Goal: Contribute content: Contribute content

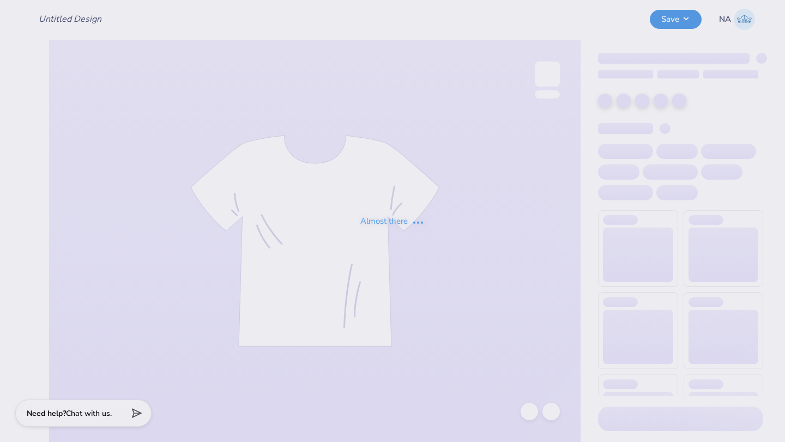
type input "Sigep Polos"
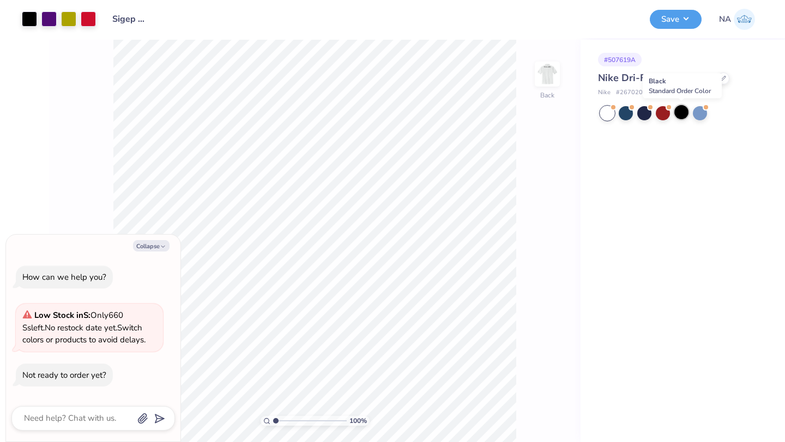
click at [674, 114] on div at bounding box center [681, 112] width 14 height 14
click at [673, 19] on button "Save" at bounding box center [675, 17] width 52 height 19
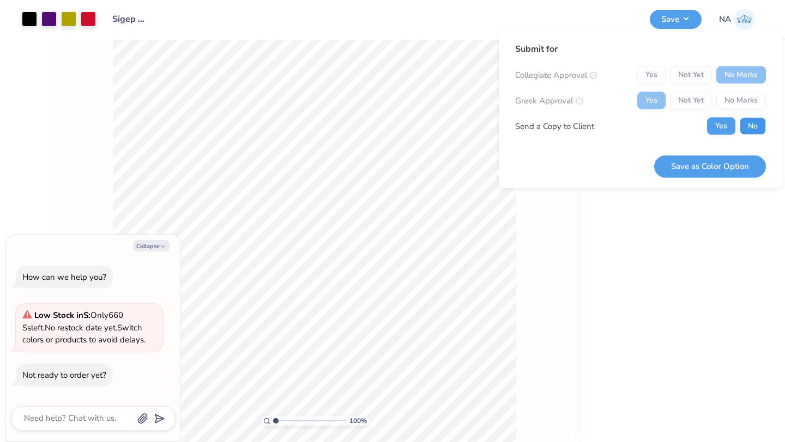
click at [750, 122] on button "No" at bounding box center [752, 126] width 26 height 17
click at [34, 22] on div at bounding box center [29, 17] width 15 height 15
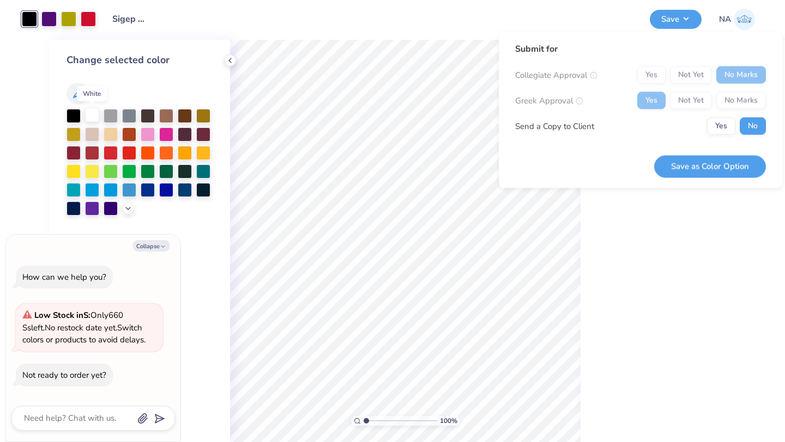
click at [91, 116] on div at bounding box center [92, 115] width 14 height 14
click at [735, 168] on button "Save as Color Option" at bounding box center [710, 166] width 112 height 22
type textarea "x"
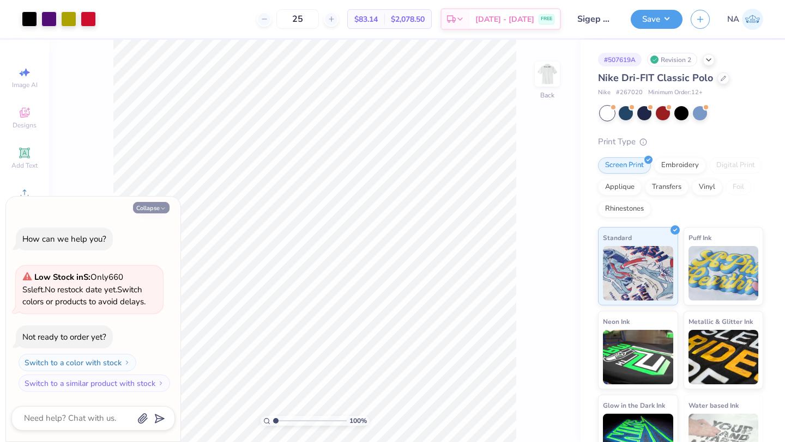
click at [161, 211] on icon "button" at bounding box center [163, 208] width 7 height 7
type textarea "x"
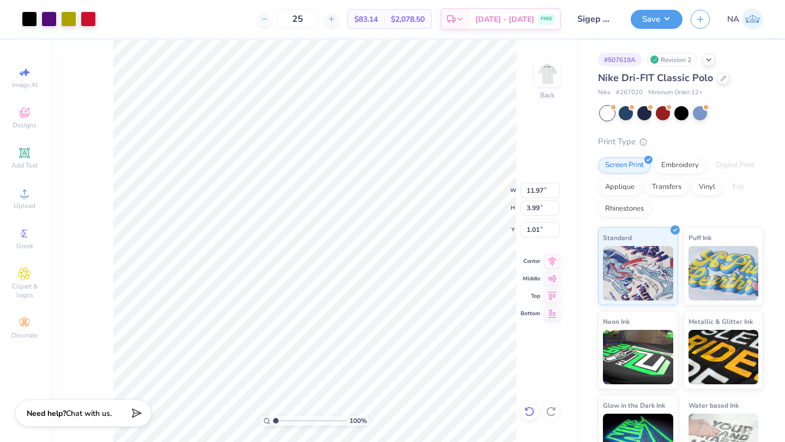
click at [530, 411] on icon at bounding box center [529, 411] width 11 height 11
type input "0.98"
type input "0.99"
type input "2.96"
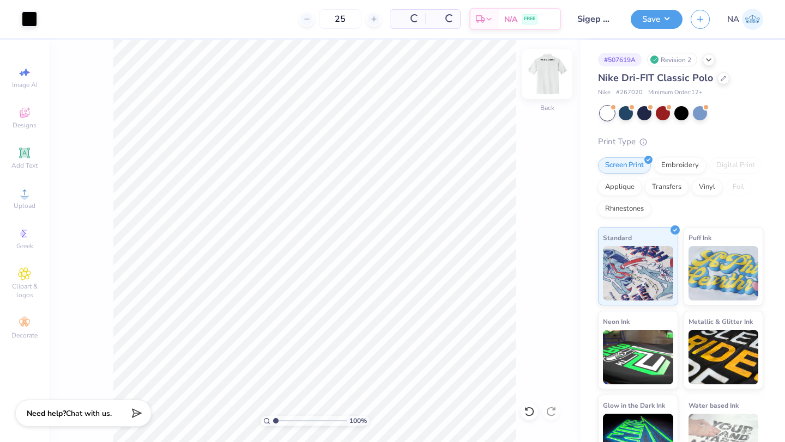
click at [539, 86] on img at bounding box center [547, 74] width 44 height 44
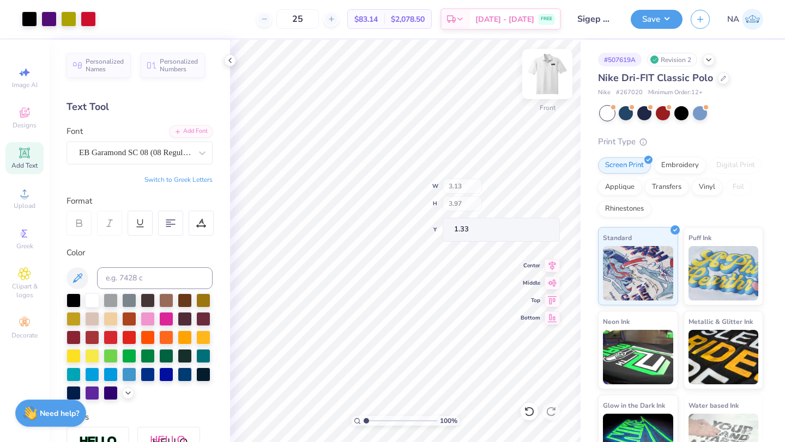
type input "1.33"
type input "2.52"
type input "3.19"
click at [551, 262] on icon at bounding box center [552, 260] width 7 height 9
type input "1.41"
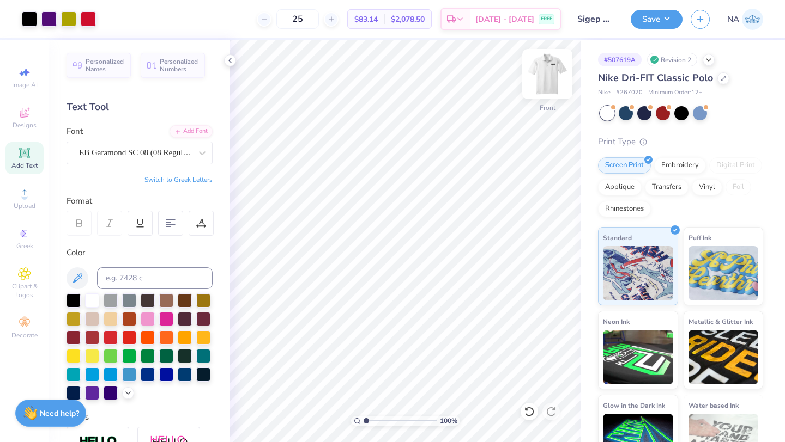
click at [543, 74] on img at bounding box center [547, 74] width 44 height 44
click at [28, 202] on span "Upload" at bounding box center [25, 206] width 22 height 9
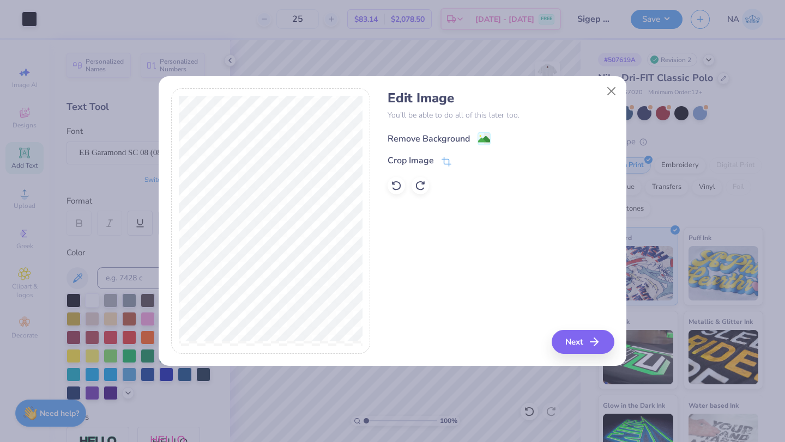
click at [478, 140] on image at bounding box center [484, 139] width 12 height 12
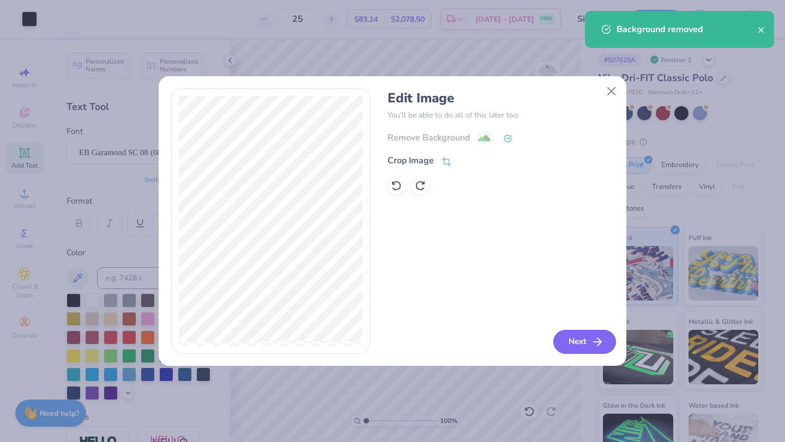
click at [573, 342] on button "Next" at bounding box center [584, 342] width 63 height 24
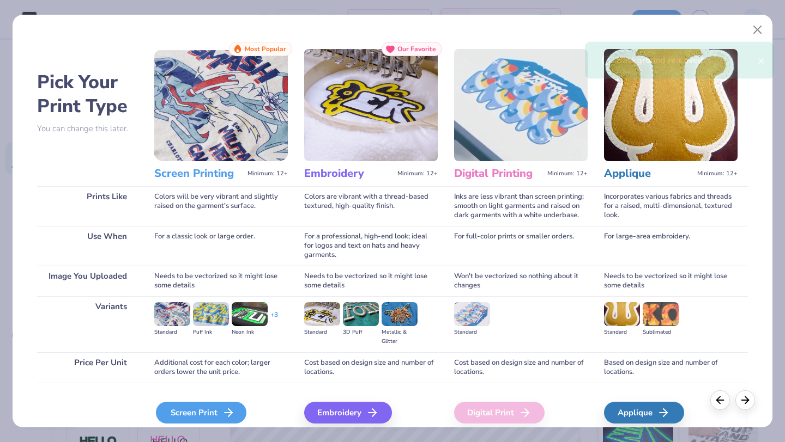
click at [179, 412] on div "Screen Print" at bounding box center [201, 413] width 90 height 22
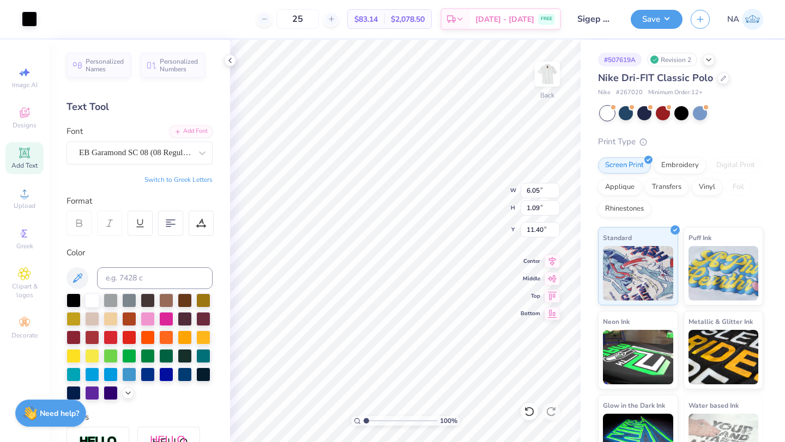
type input "6.05"
type input "1.09"
type input "3.81"
type input "4.60"
type input "0.83"
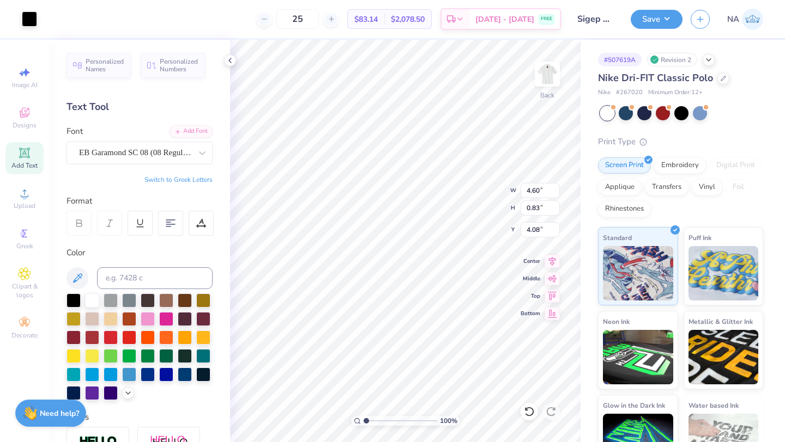
type input "4.08"
type input "3.95"
click at [463, 200] on div "100 % Back W 4.60 H 0.83 Y 3.95 Center Middle Top Bottom" at bounding box center [405, 241] width 350 height 403
type input "10.21"
type input "0.82"
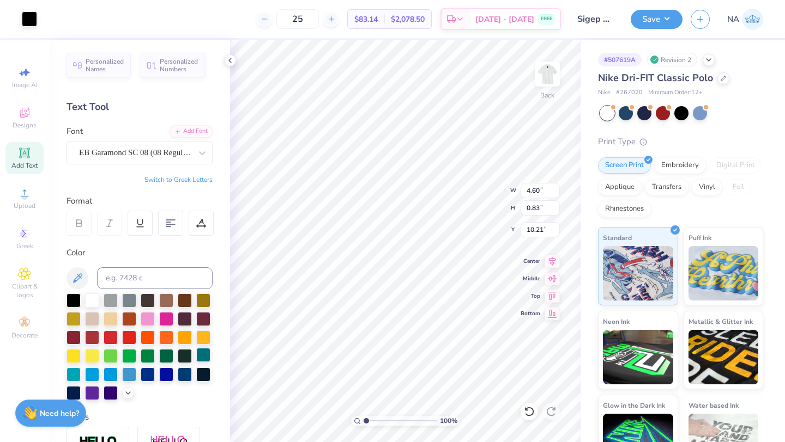
type input "0.98"
click at [530, 411] on icon at bounding box center [529, 411] width 11 height 11
type input "2.51"
type input "8.91"
type input "1.99"
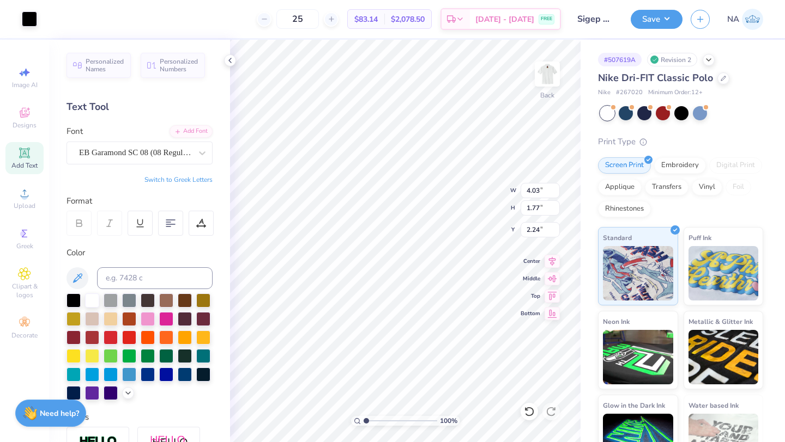
type input "4.03"
type input "1.77"
type input "2.24"
click at [472, 186] on div "100 % Back W 4.03 H 1.77 Y 2.24 Center Middle Top Bottom" at bounding box center [405, 241] width 350 height 403
type input "2.11"
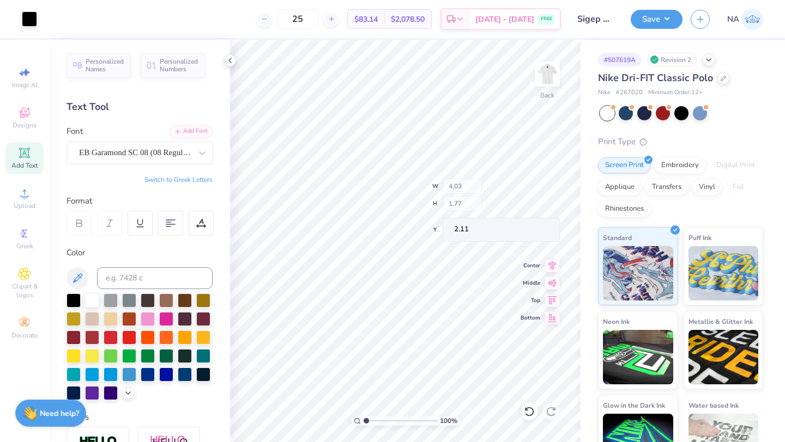
click at [461, 192] on div "100 % Back W 4.03 H 1.77 Y 2.11 Center Middle Top Bottom" at bounding box center [405, 241] width 350 height 403
click at [544, 81] on img at bounding box center [547, 74] width 44 height 44
click at [544, 81] on img at bounding box center [547, 74] width 22 height 22
click at [660, 23] on button "Save" at bounding box center [656, 17] width 52 height 19
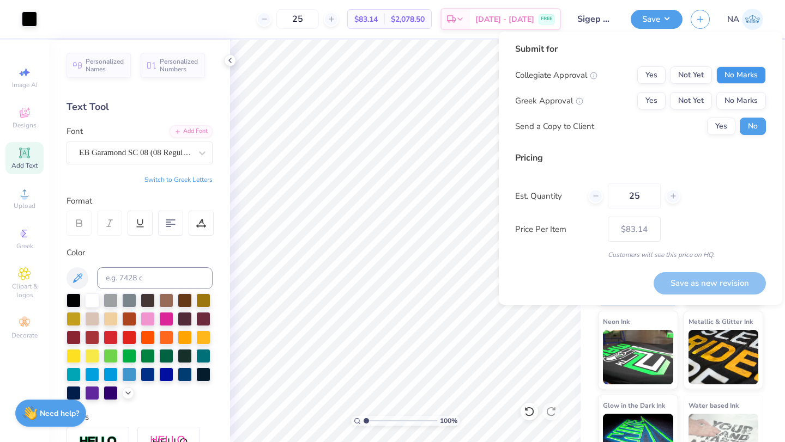
click at [731, 74] on button "No Marks" at bounding box center [741, 74] width 50 height 17
click at [652, 99] on button "Yes" at bounding box center [651, 100] width 28 height 17
click at [684, 275] on button "Save as new revision" at bounding box center [709, 283] width 112 height 22
type input "$83.14"
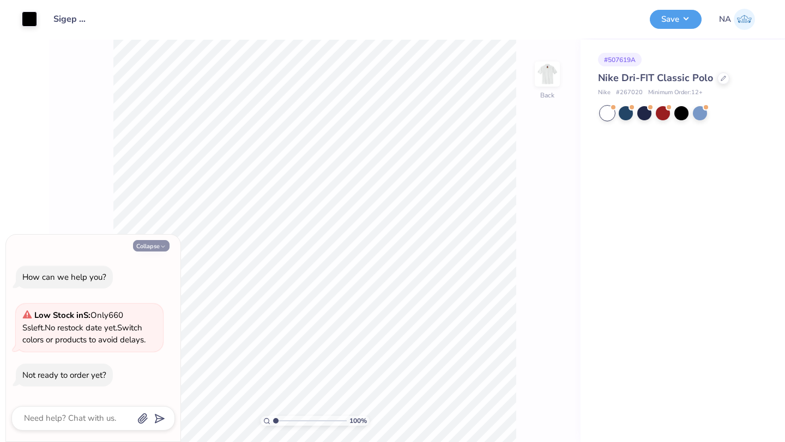
click at [159, 244] on button "Collapse" at bounding box center [151, 245] width 37 height 11
type textarea "x"
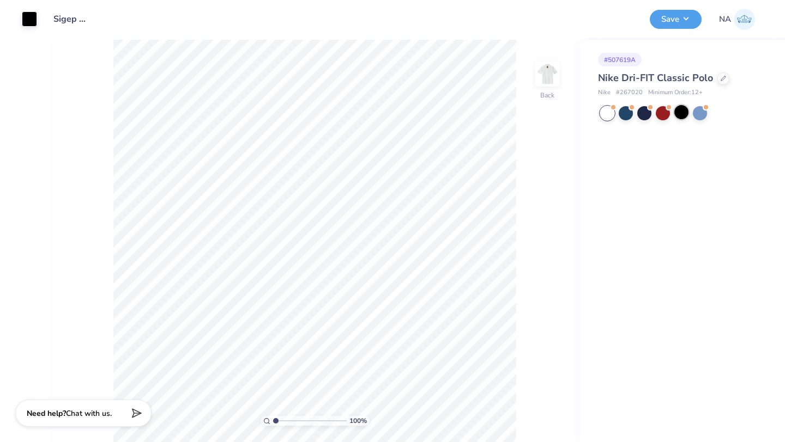
click at [684, 111] on div at bounding box center [681, 112] width 14 height 14
click at [34, 16] on div at bounding box center [29, 17] width 15 height 15
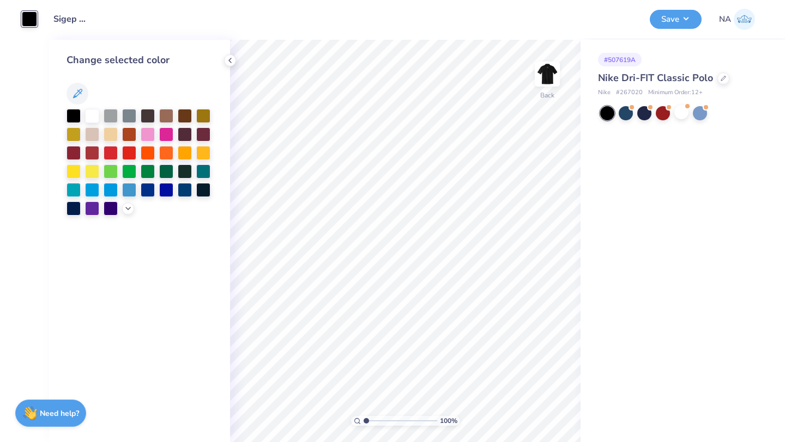
click at [232, 13] on div "Design Title Sigep Polos" at bounding box center [343, 19] width 596 height 38
click at [231, 58] on polyline at bounding box center [230, 60] width 2 height 4
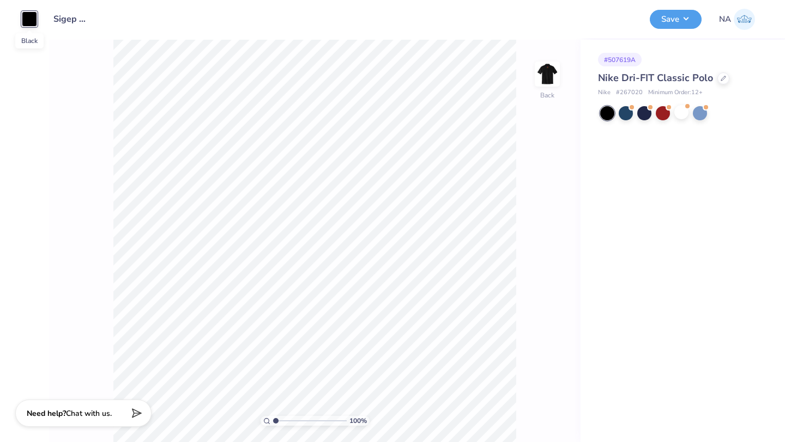
click at [24, 17] on div at bounding box center [29, 18] width 15 height 15
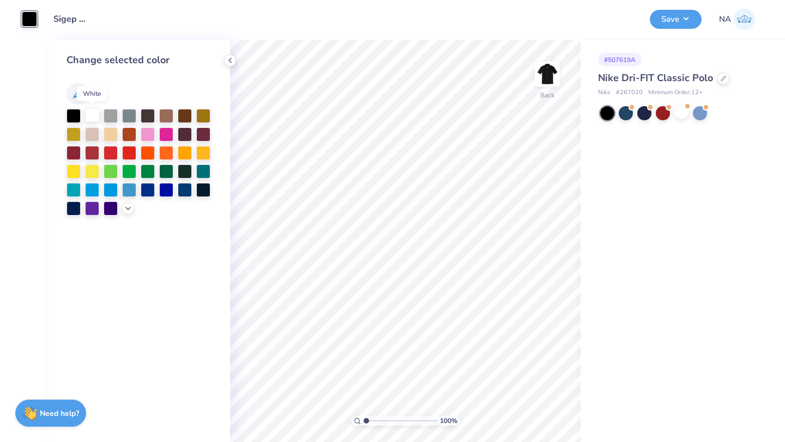
click at [94, 116] on div at bounding box center [92, 115] width 14 height 14
click at [542, 79] on img at bounding box center [547, 74] width 44 height 44
click at [542, 82] on img at bounding box center [547, 74] width 44 height 44
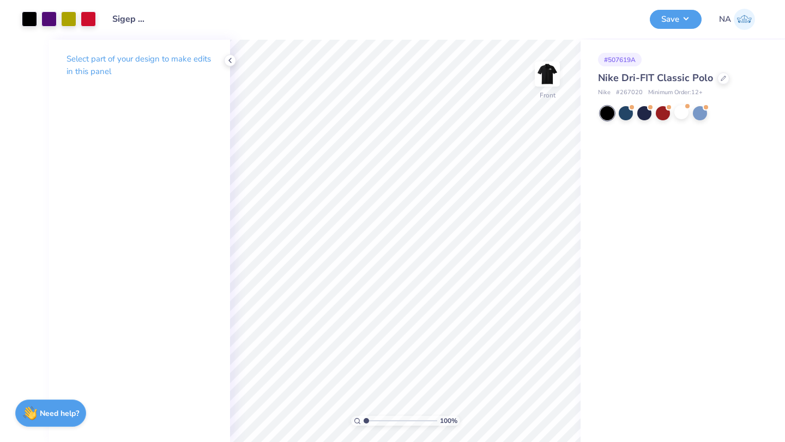
click at [542, 82] on img at bounding box center [547, 74] width 22 height 22
click at [27, 17] on div at bounding box center [29, 17] width 15 height 15
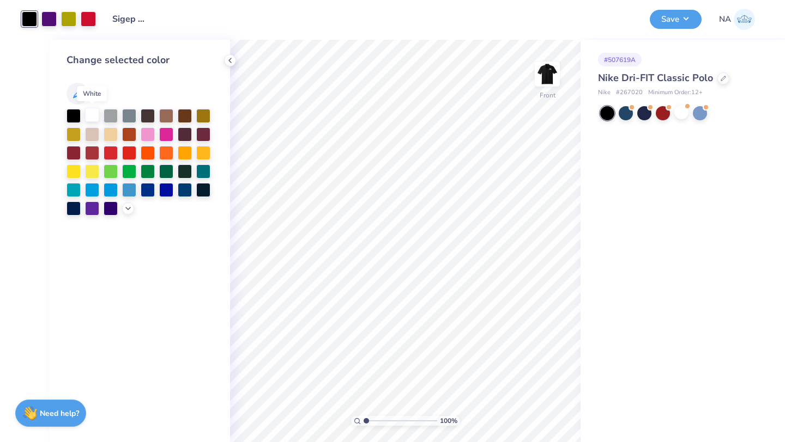
click at [91, 114] on div at bounding box center [92, 115] width 14 height 14
click at [74, 118] on div at bounding box center [73, 115] width 14 height 14
click at [667, 20] on button "Save" at bounding box center [675, 17] width 52 height 19
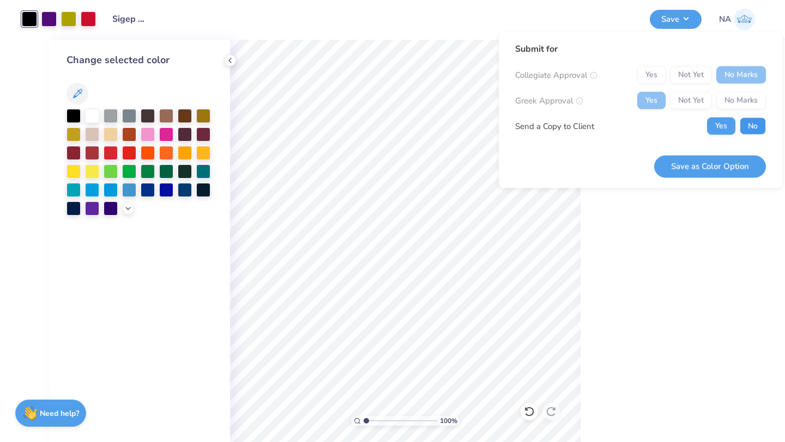
click at [748, 125] on button "No" at bounding box center [752, 126] width 26 height 17
click at [697, 162] on button "Save as Color Option" at bounding box center [710, 166] width 112 height 22
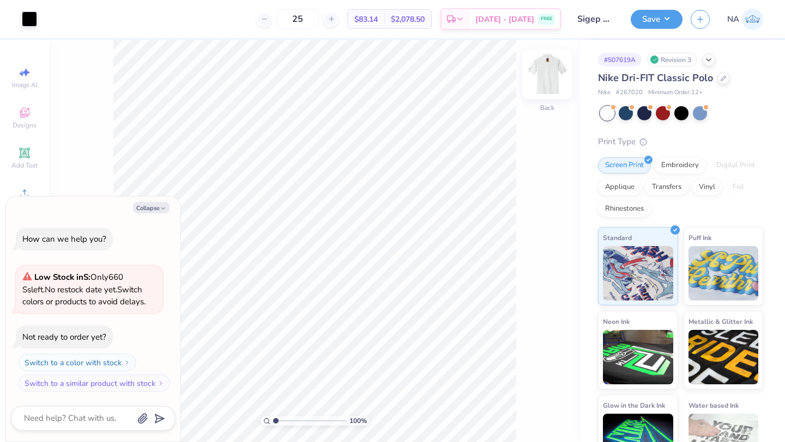
click at [539, 82] on img at bounding box center [547, 74] width 44 height 44
type textarea "x"
type input "3.00"
click at [159, 205] on button "Collapse" at bounding box center [151, 207] width 37 height 11
type textarea "x"
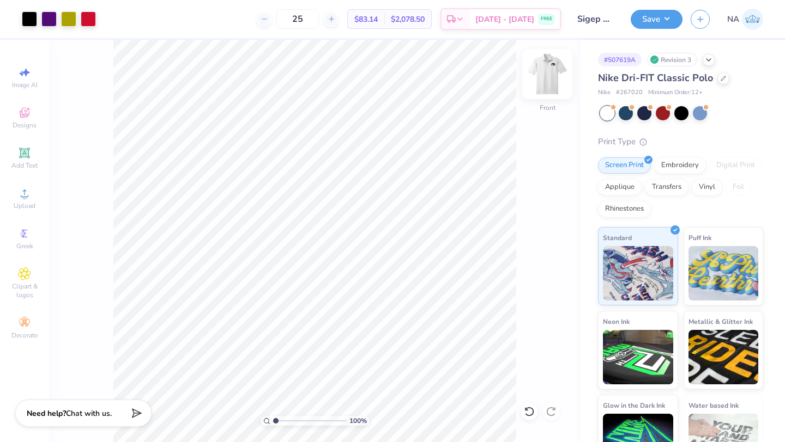
click at [544, 70] on img at bounding box center [547, 74] width 44 height 44
type input "5.42"
type textarea "x"
type input "5.42"
click at [307, 418] on input "range" at bounding box center [310, 421] width 74 height 10
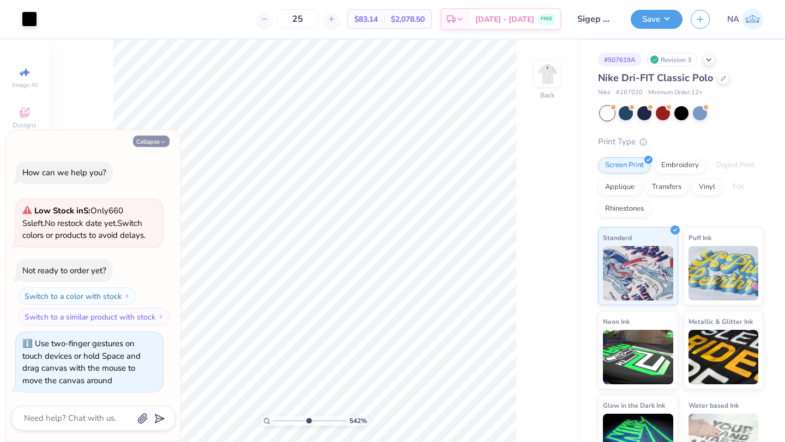
click at [159, 139] on button "Collapse" at bounding box center [151, 141] width 37 height 11
type textarea "x"
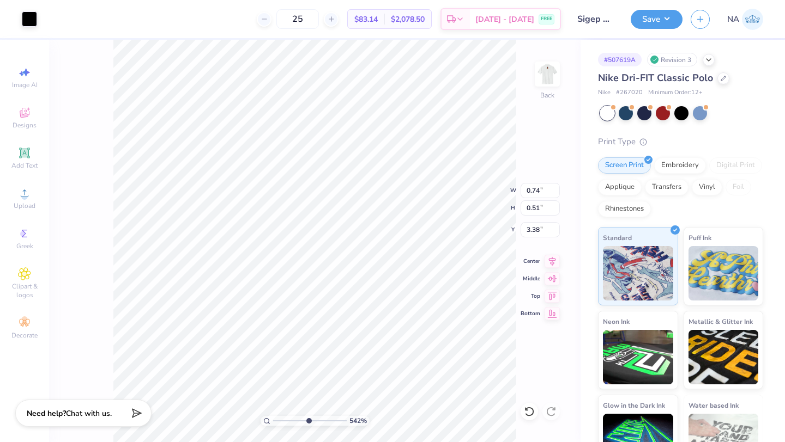
type input "0.74"
type input "0.51"
type input "3.38"
type input "3.12"
type input "2.87"
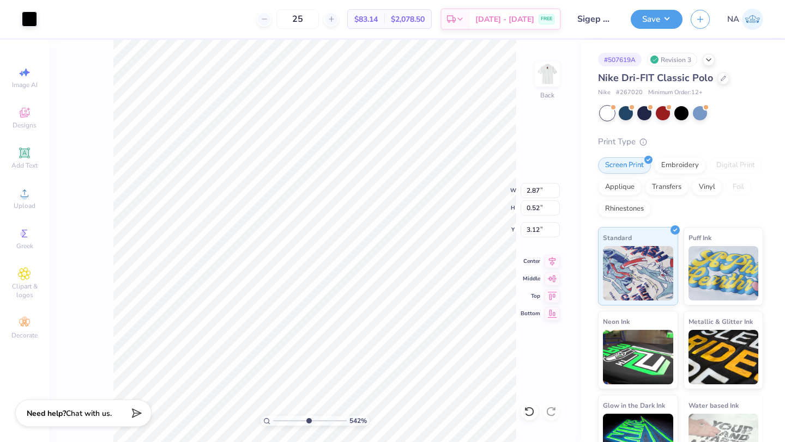
type input "0.52"
type input "3.33"
type input "3.08"
type input "1"
click at [275, 421] on input "range" at bounding box center [310, 421] width 74 height 10
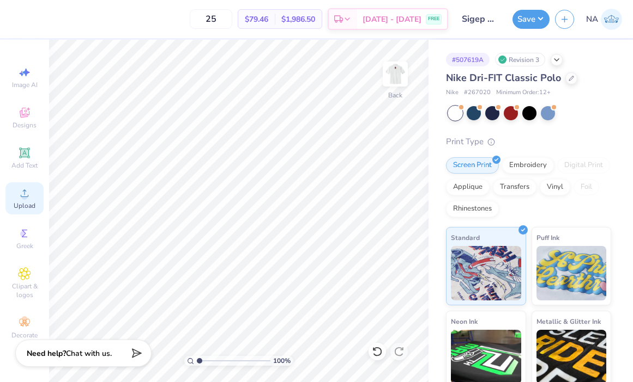
click at [25, 190] on icon at bounding box center [24, 193] width 13 height 13
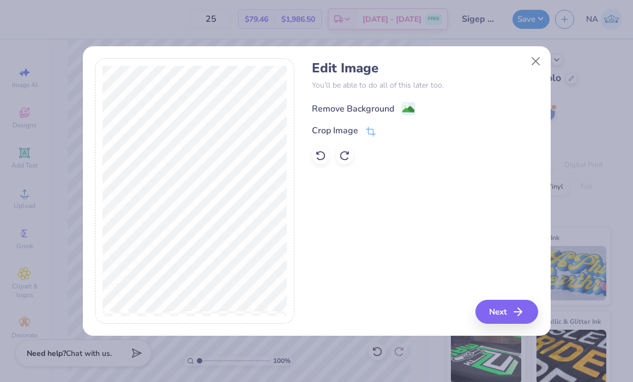
click at [400, 105] on div "Remove Background" at bounding box center [363, 109] width 103 height 14
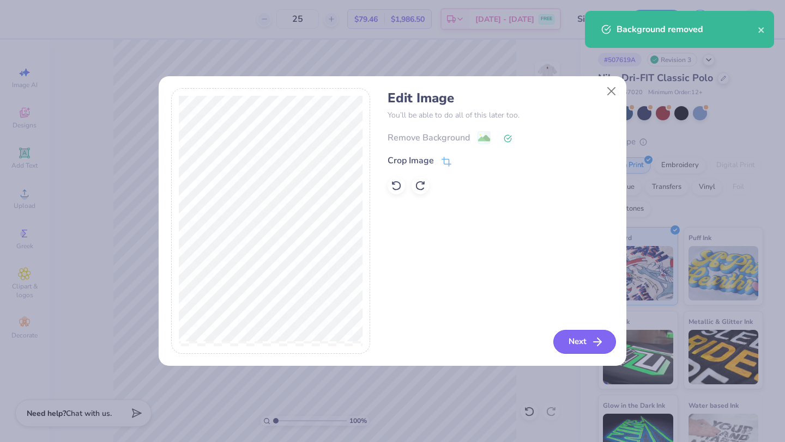
click at [598, 334] on button "Next" at bounding box center [584, 342] width 63 height 24
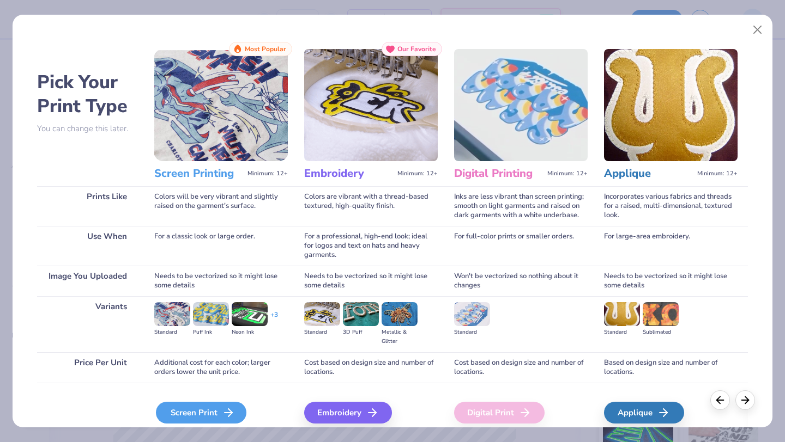
click at [182, 414] on div "Screen Print" at bounding box center [201, 413] width 90 height 22
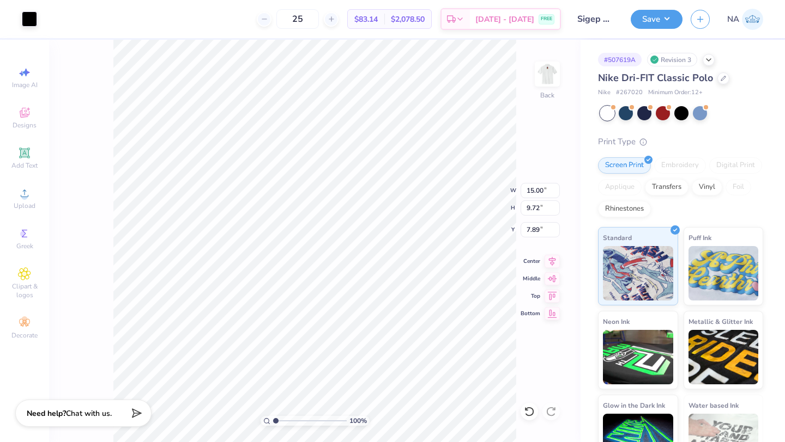
type input "3.12"
type input "2.02"
type input "1.99"
type input "2.85"
type input "1.85"
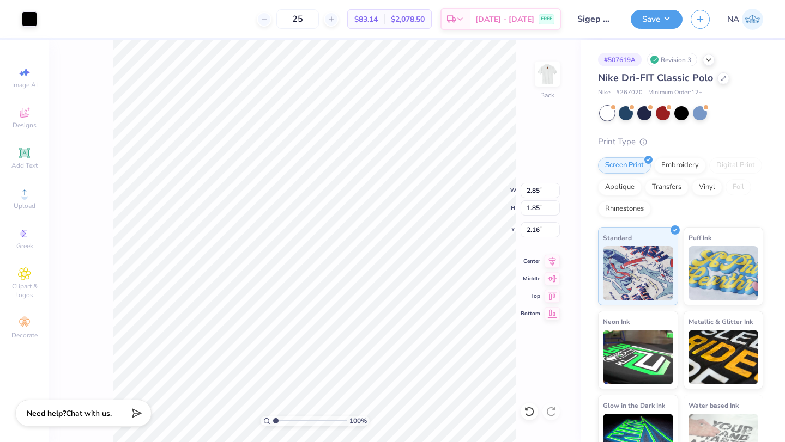
type input "2.16"
type input "2.08"
click at [654, 22] on button "Save" at bounding box center [656, 17] width 52 height 19
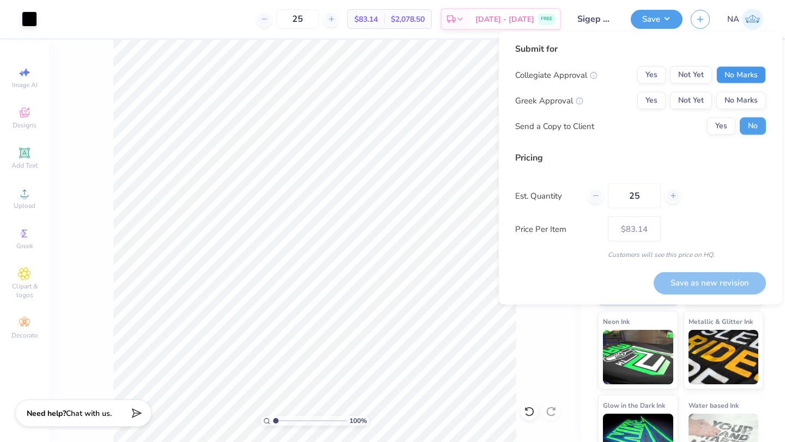
click at [736, 79] on button "No Marks" at bounding box center [741, 74] width 50 height 17
click at [652, 98] on button "Yes" at bounding box center [651, 100] width 28 height 17
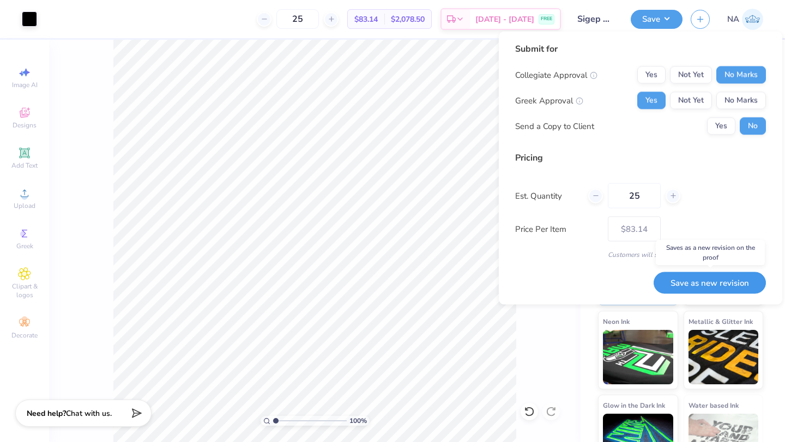
click at [684, 275] on button "Save as new revision" at bounding box center [709, 283] width 112 height 22
type input "$83.14"
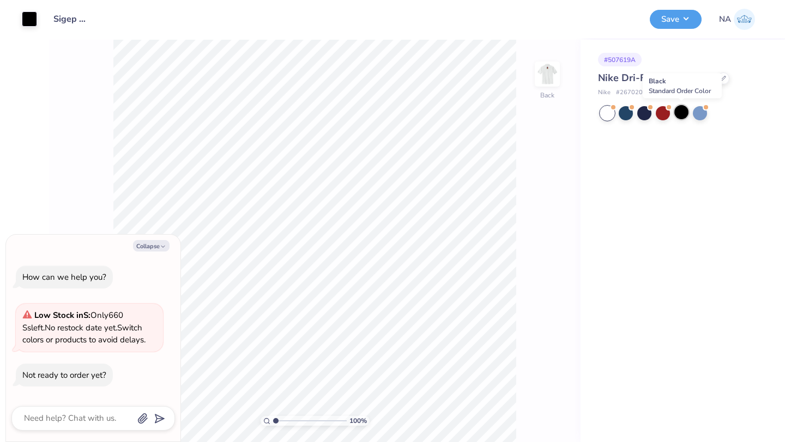
click at [683, 113] on div at bounding box center [681, 112] width 14 height 14
click at [31, 18] on div at bounding box center [29, 17] width 15 height 15
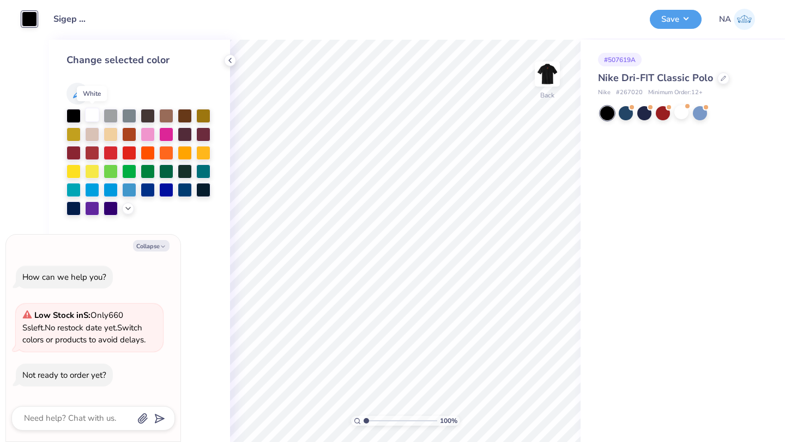
click at [90, 112] on div at bounding box center [92, 115] width 14 height 14
click at [670, 20] on button "Save" at bounding box center [675, 17] width 52 height 19
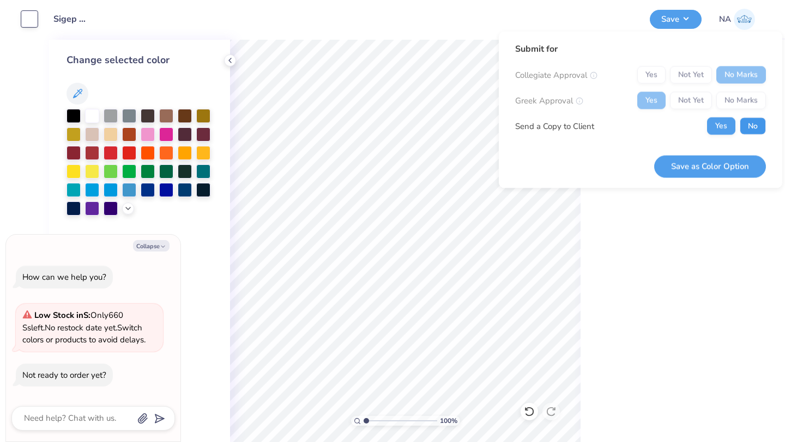
click at [757, 126] on button "No" at bounding box center [752, 126] width 26 height 17
click at [710, 163] on button "Save as Color Option" at bounding box center [710, 166] width 112 height 22
type textarea "x"
